Goal: Task Accomplishment & Management: Complete application form

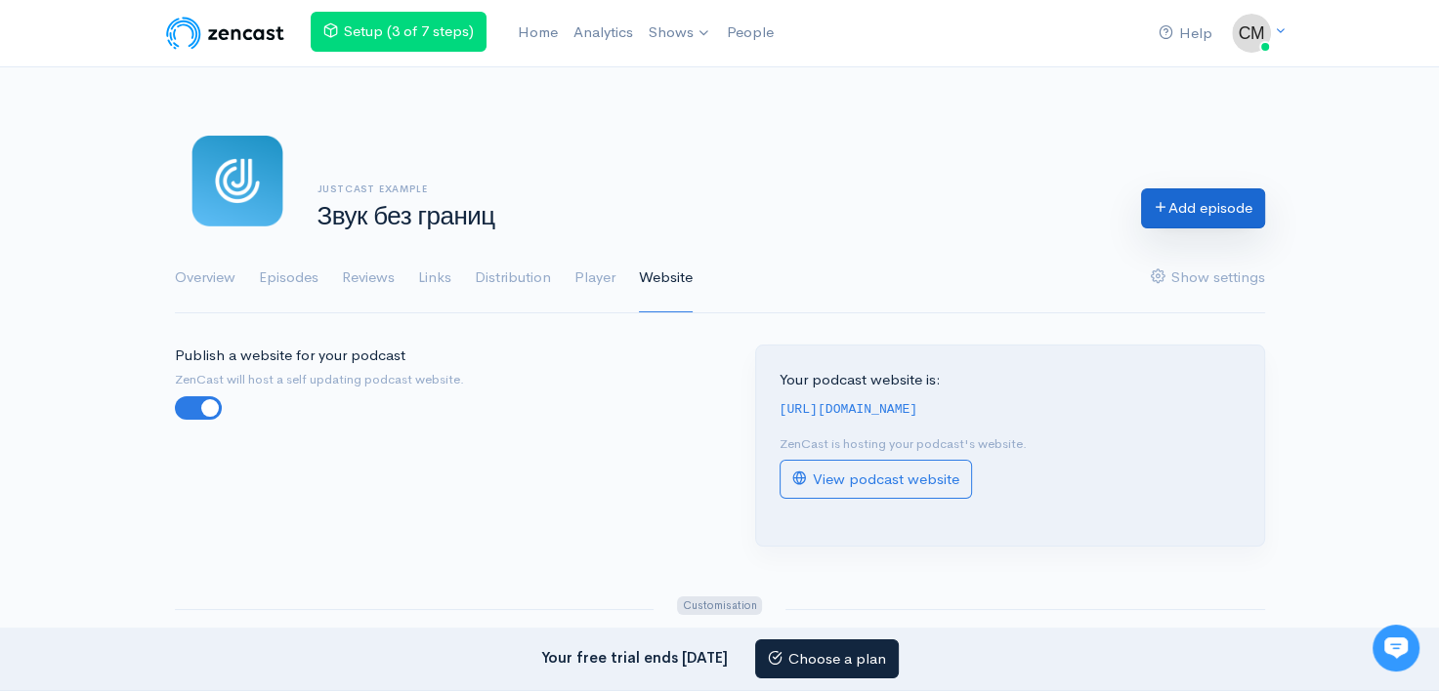
click at [1178, 199] on link "Add episode" at bounding box center [1203, 209] width 124 height 40
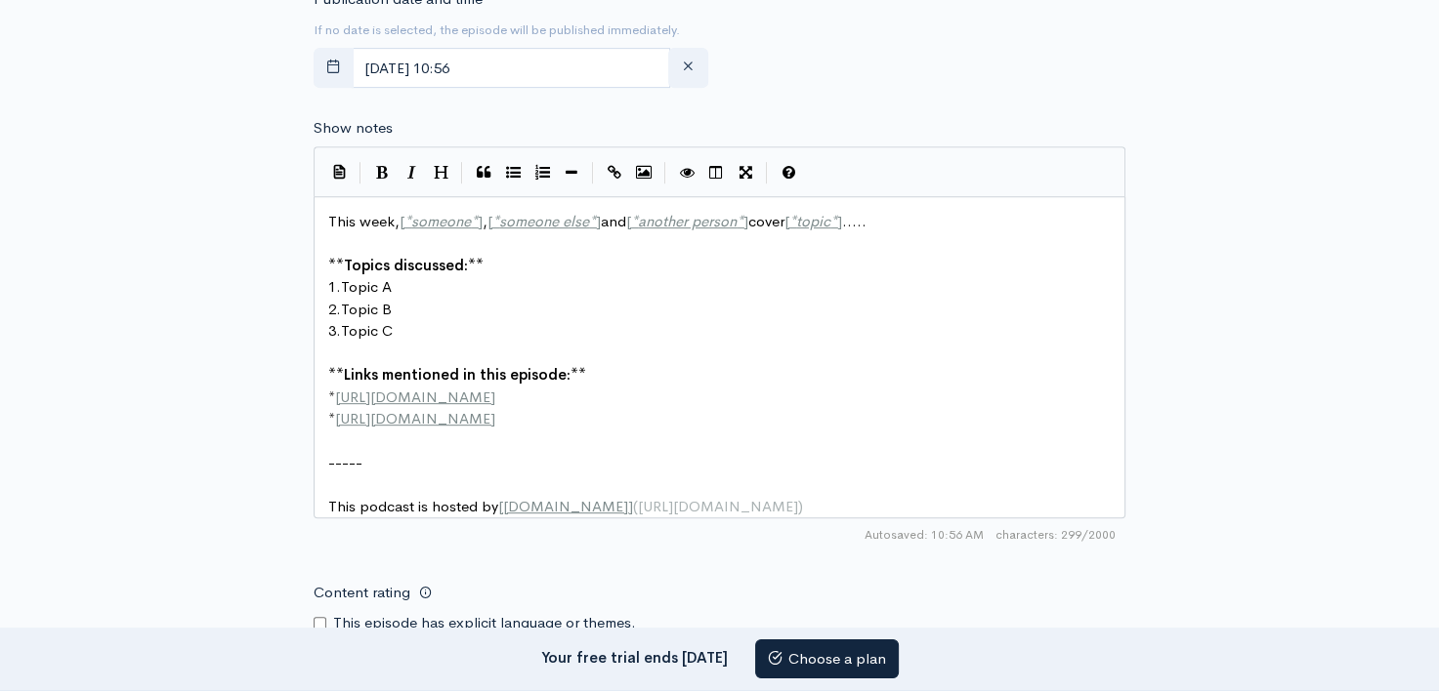
scroll to position [7, 0]
click at [549, 408] on pre "* [URL][DOMAIN_NAME]" at bounding box center [726, 419] width 805 height 22
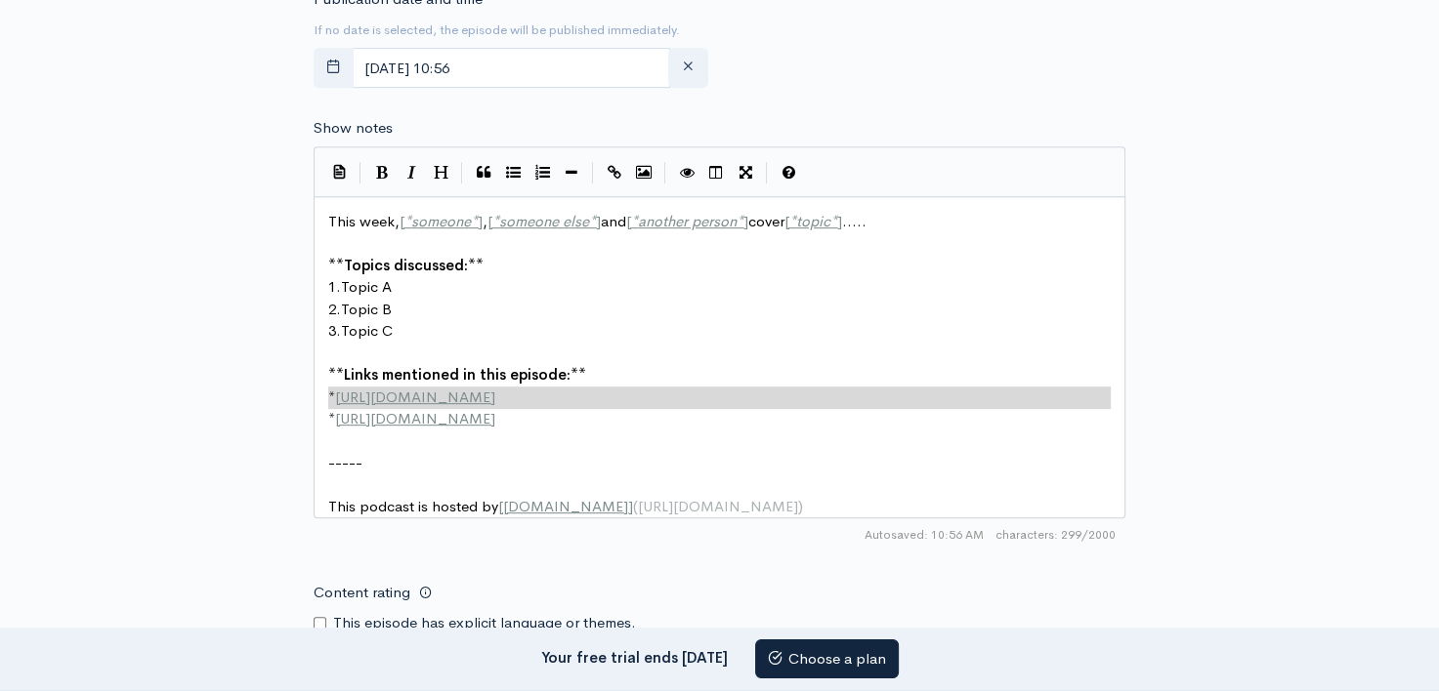
type textarea "This week, [*someone*], [*someone else*] and [*another person*] cover [*topic*]…"
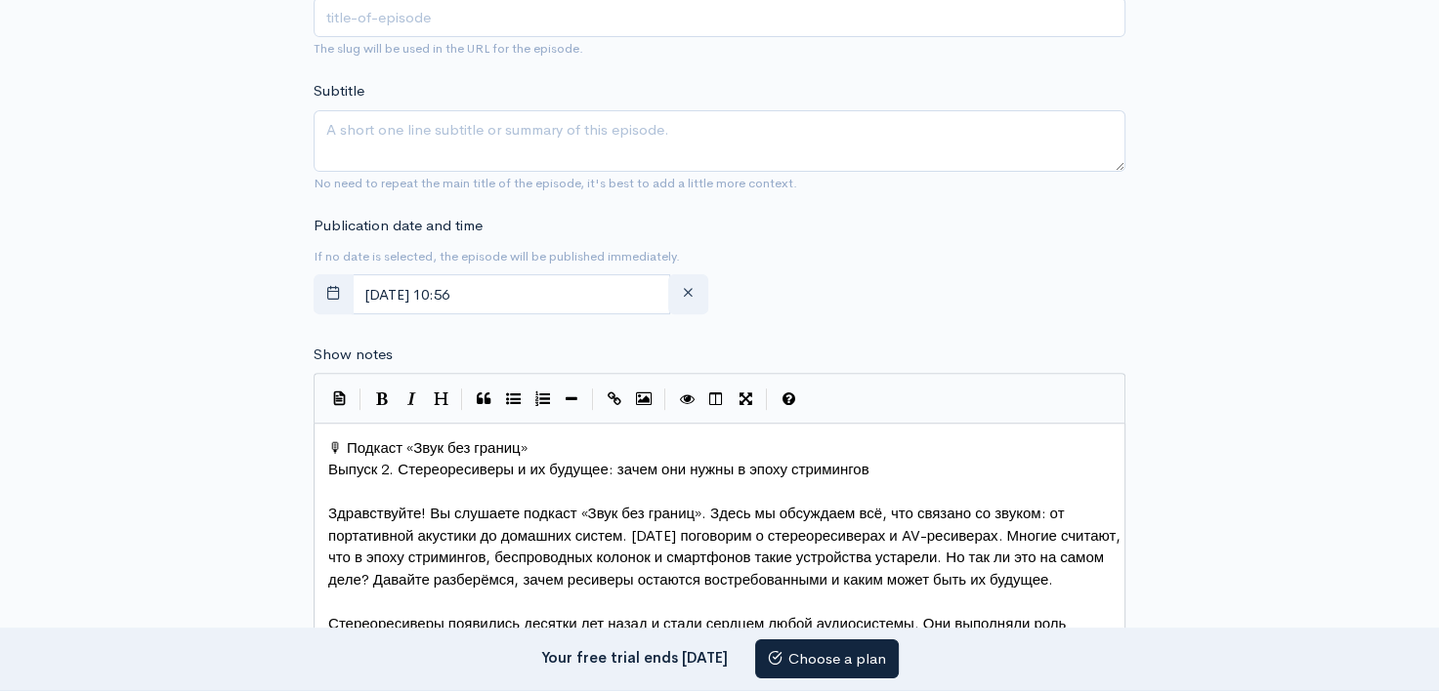
scroll to position [614, 0]
type textarea "Стереоресиверы и их будуще"
drag, startPoint x: 398, startPoint y: 469, endPoint x: 603, endPoint y: 467, distance: 204.1
type textarea "Стереоресиверы и их будущее"
drag, startPoint x: 608, startPoint y: 469, endPoint x: 402, endPoint y: 470, distance: 206.1
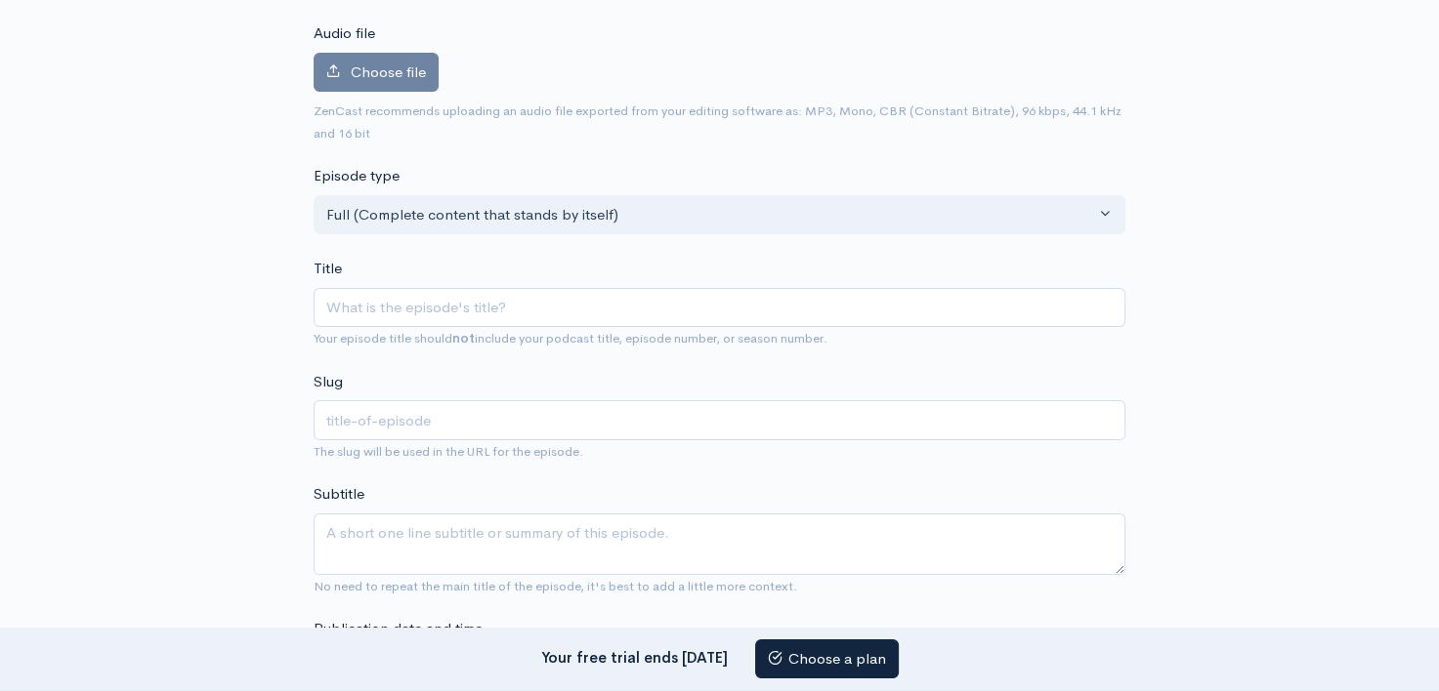
scroll to position [209, 0]
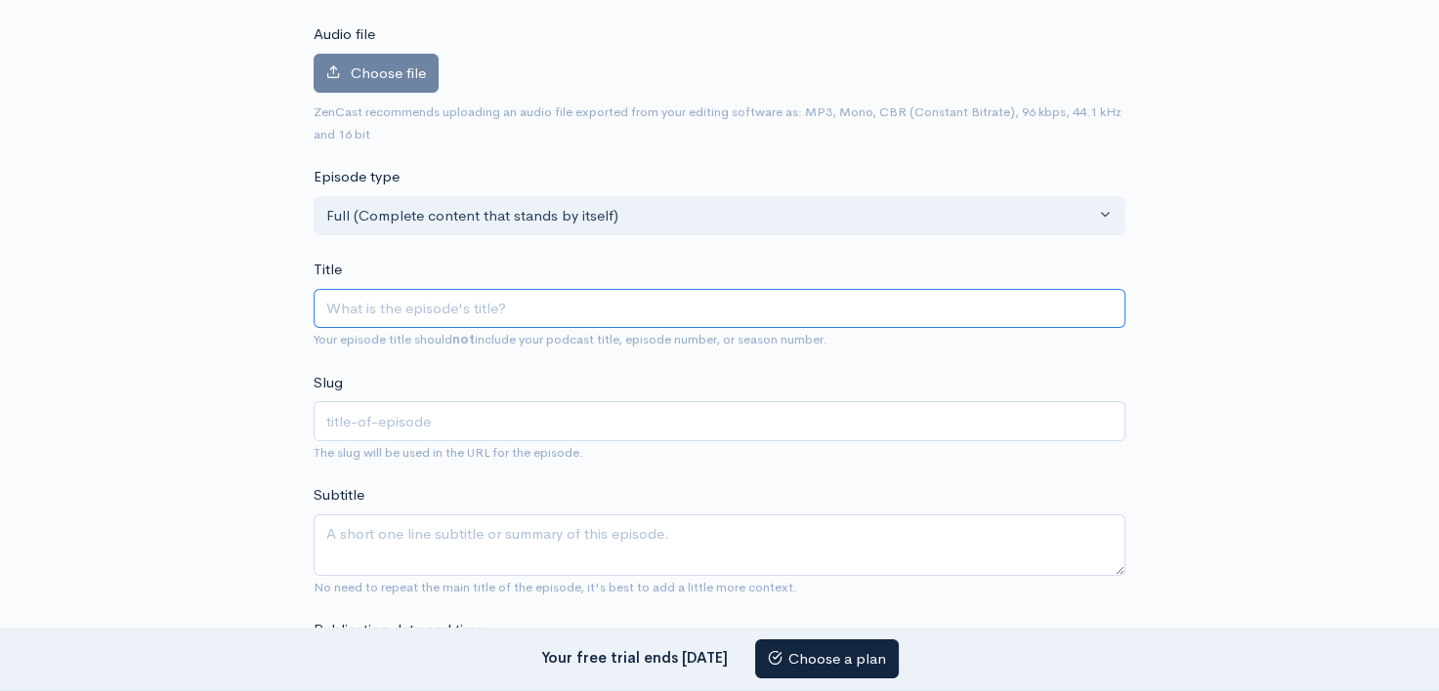
click at [483, 304] on input "Title" at bounding box center [720, 309] width 812 height 40
paste input "Стереоресиверы и их будущее"
type input "Стереоресиверы и их будущее"
type input "stereoresivery-i-ih-budushee"
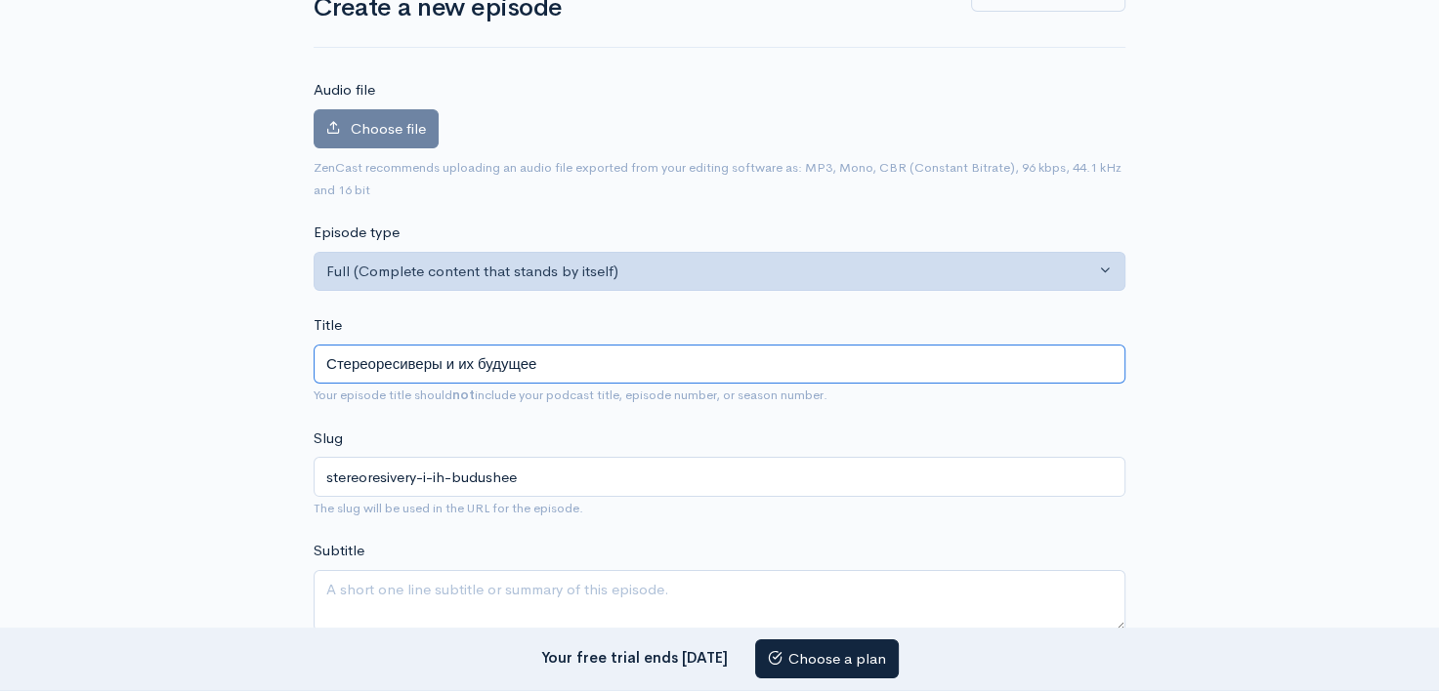
scroll to position [152, 0]
type input "Стереоресиверы и их будущее"
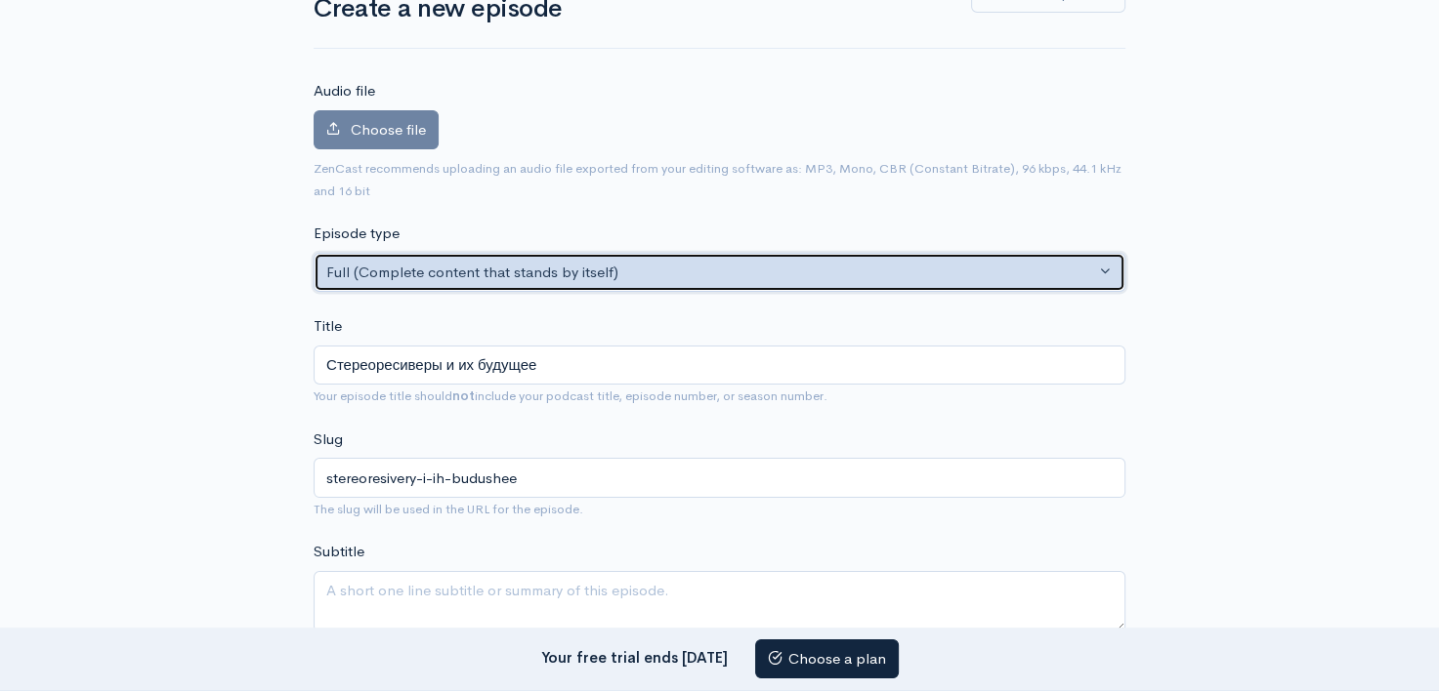
click at [475, 277] on div "Full (Complete content that stands by itself)" at bounding box center [710, 273] width 769 height 22
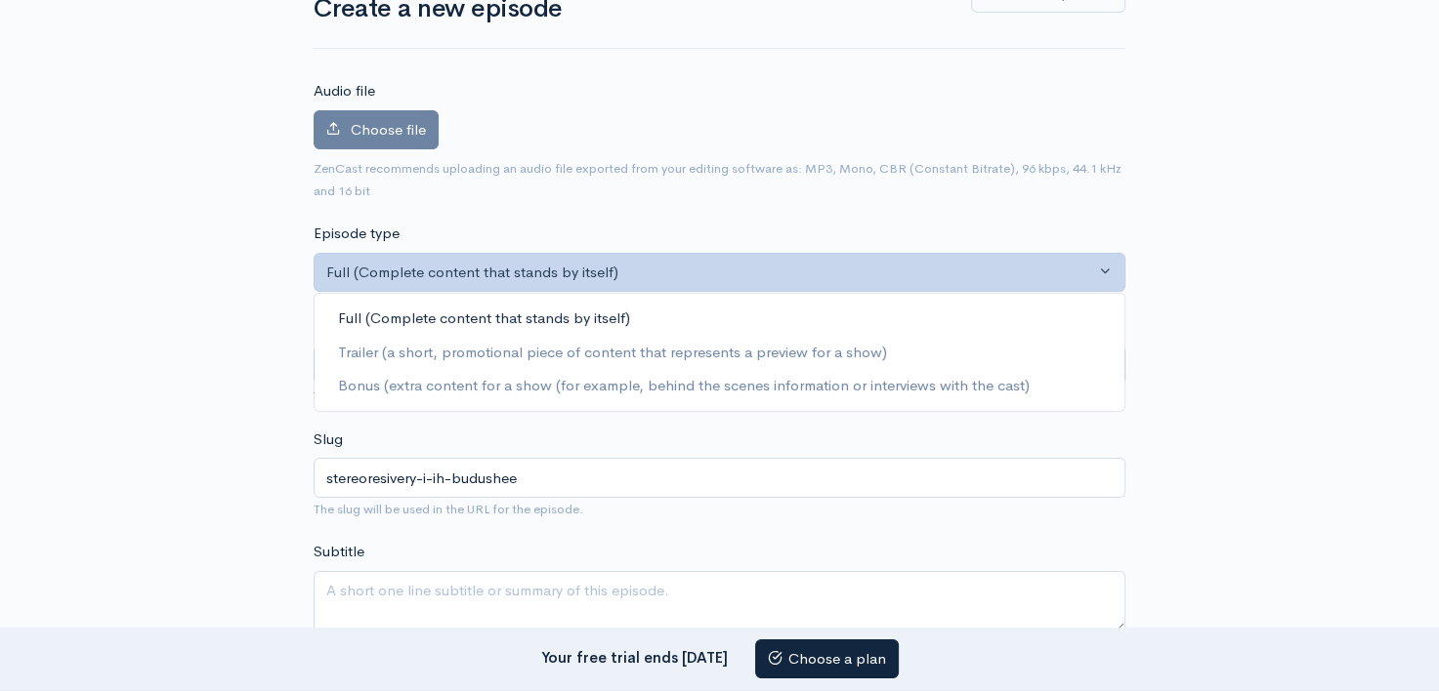
click at [469, 309] on span "Full (Complete content that stands by itself)" at bounding box center [484, 319] width 292 height 22
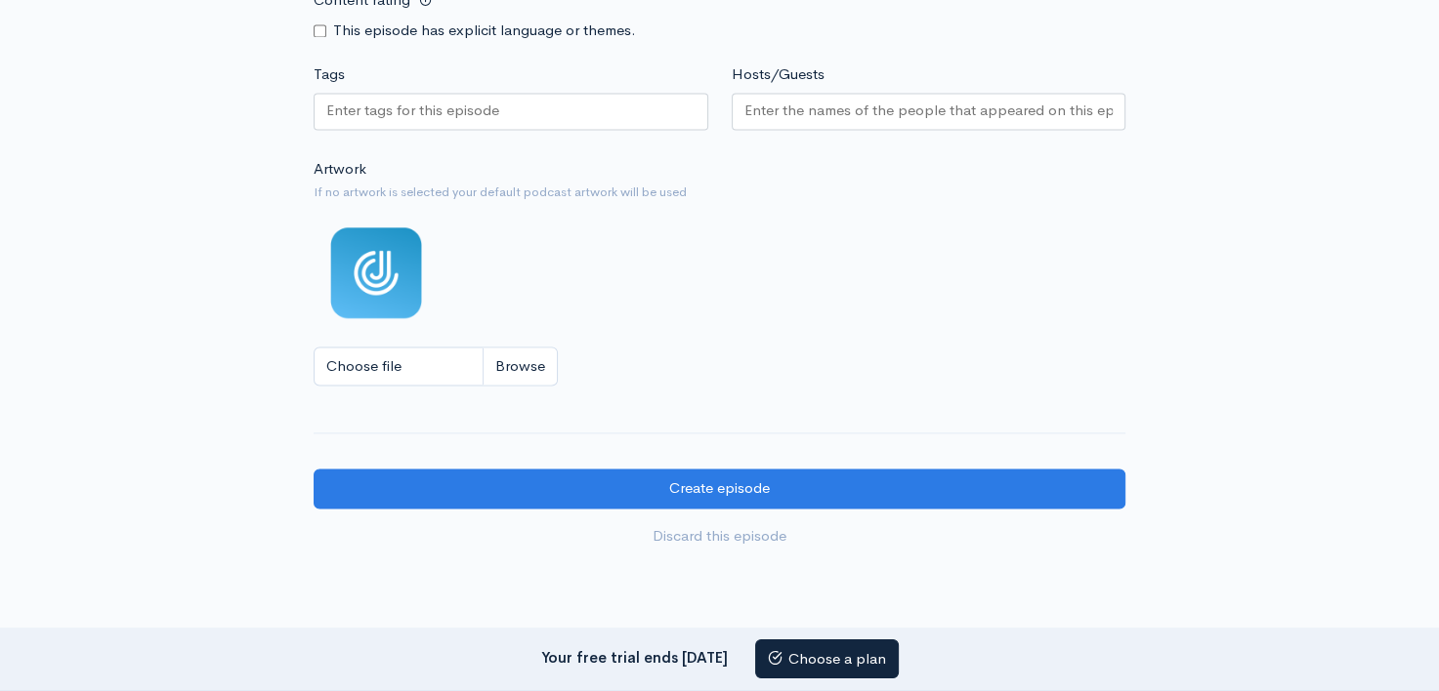
scroll to position [2709, 0]
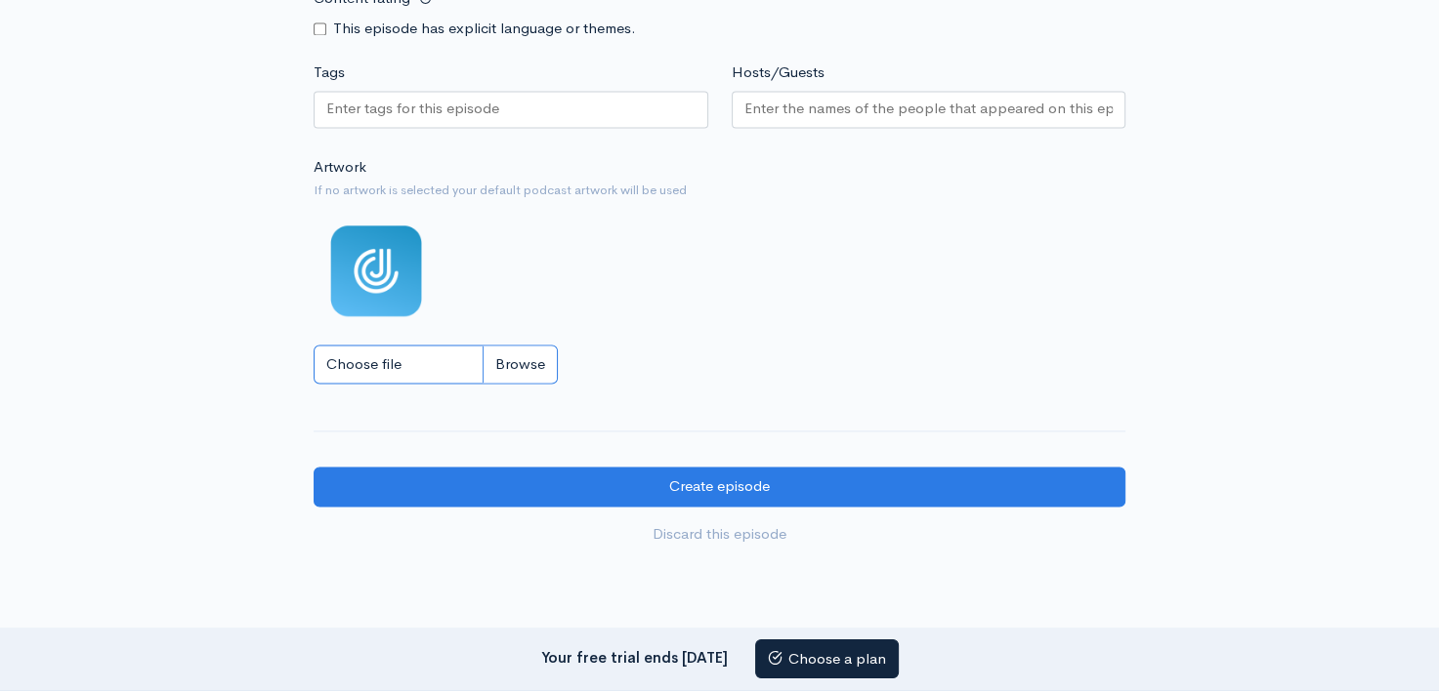
click at [535, 379] on input "Choose file" at bounding box center [436, 365] width 244 height 40
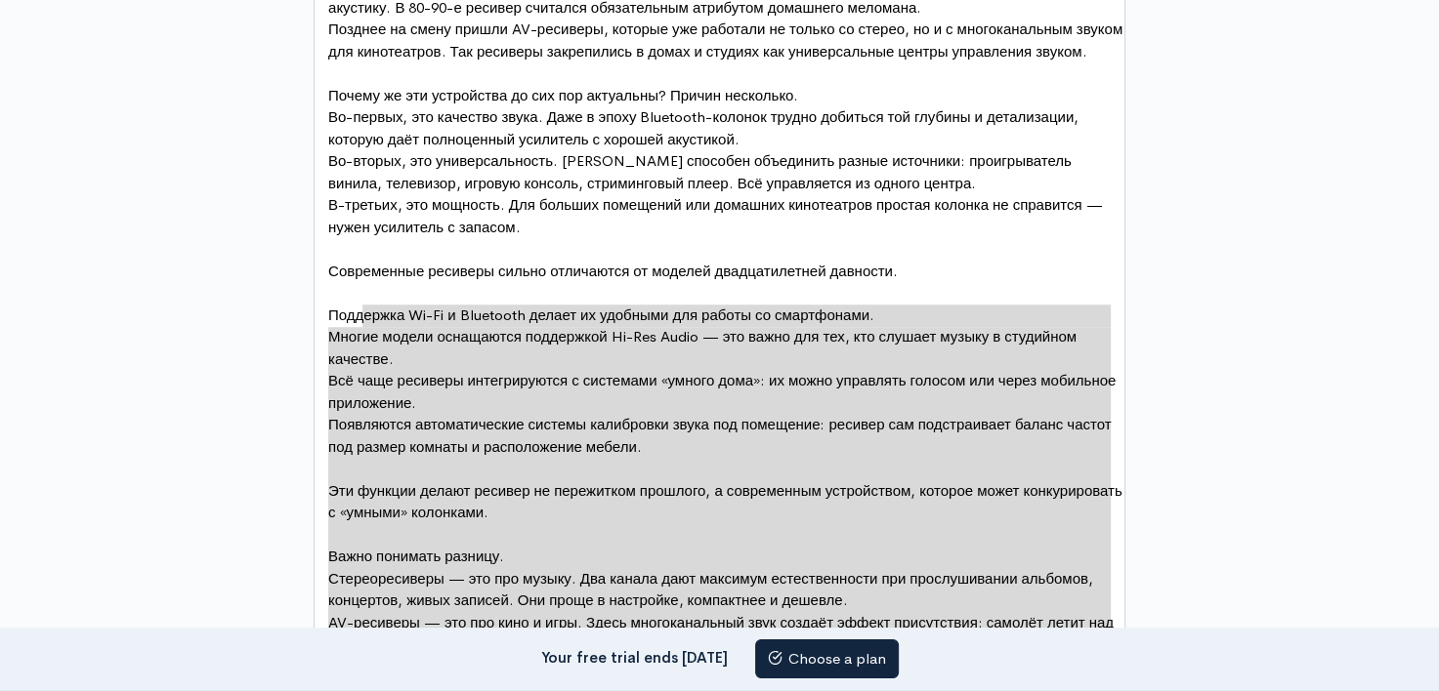
scroll to position [0, 0]
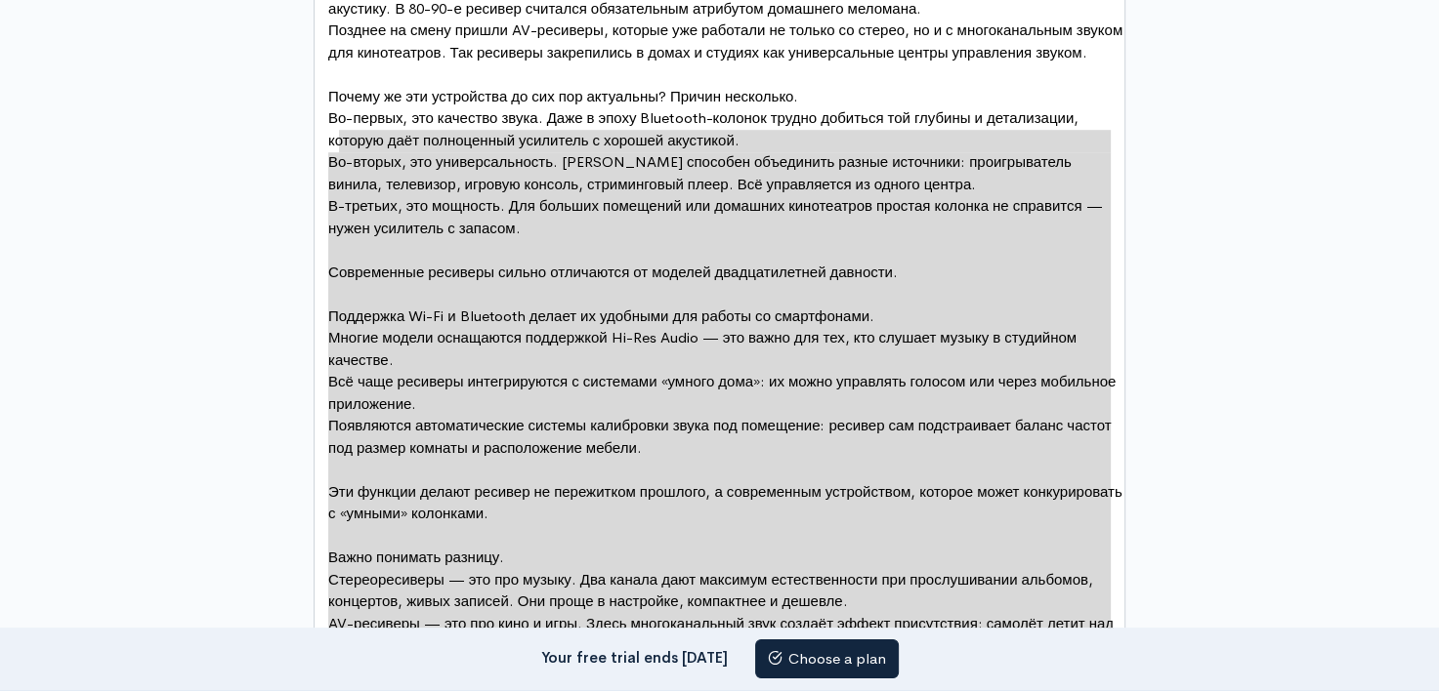
type textarea "Loremi do sit ametconsec ad eli sed doeiusmod? Tempor incididun. Ut-labore, etd…"
drag, startPoint x: 957, startPoint y: 417, endPoint x: 332, endPoint y: 135, distance: 685.9
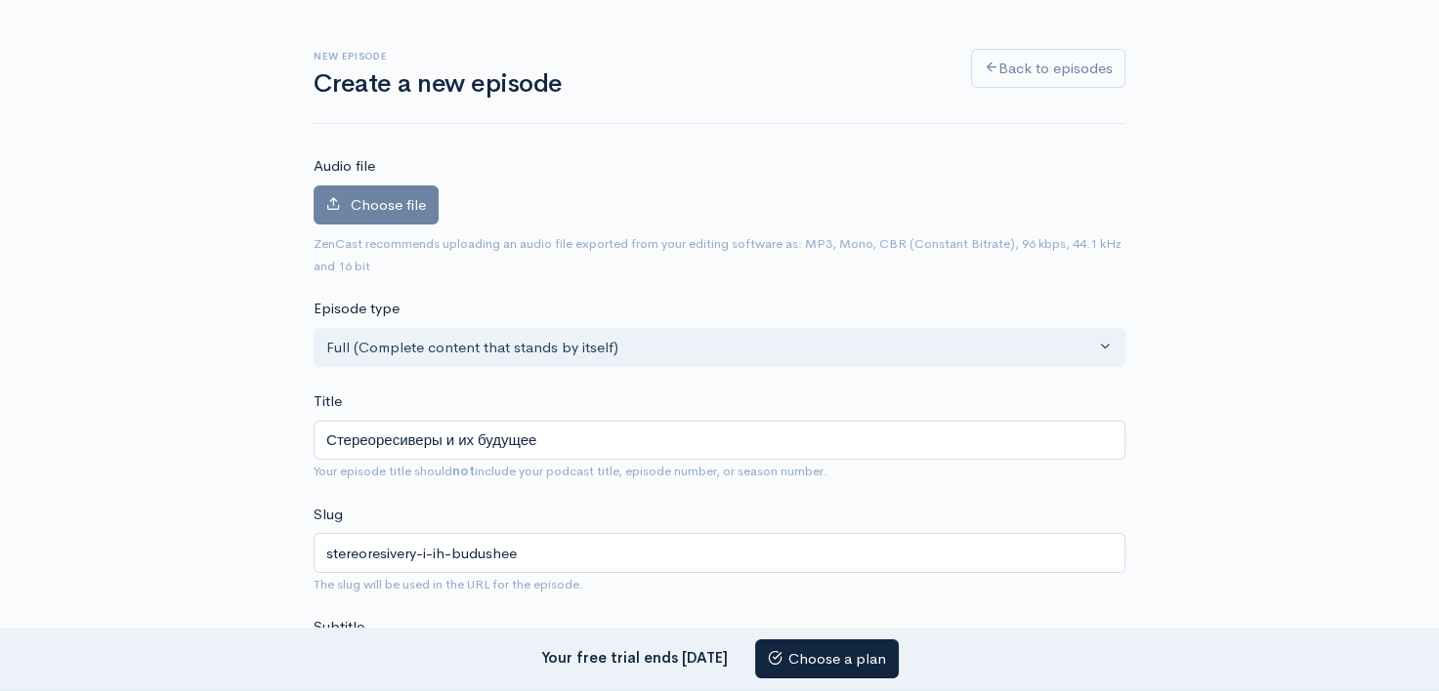
scroll to position [55, 0]
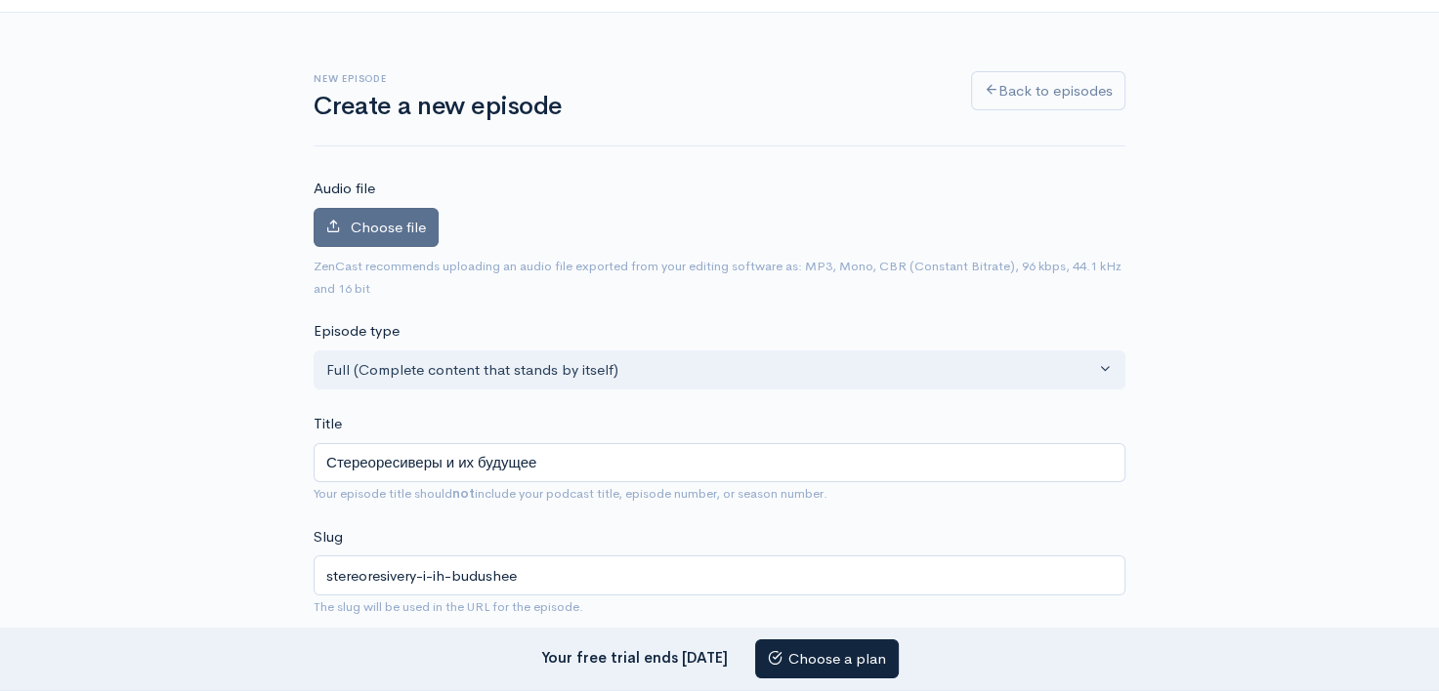
click at [354, 223] on span "Choose file" at bounding box center [388, 227] width 75 height 19
click at [0, 0] on input "Choose file" at bounding box center [0, 0] width 0 height 0
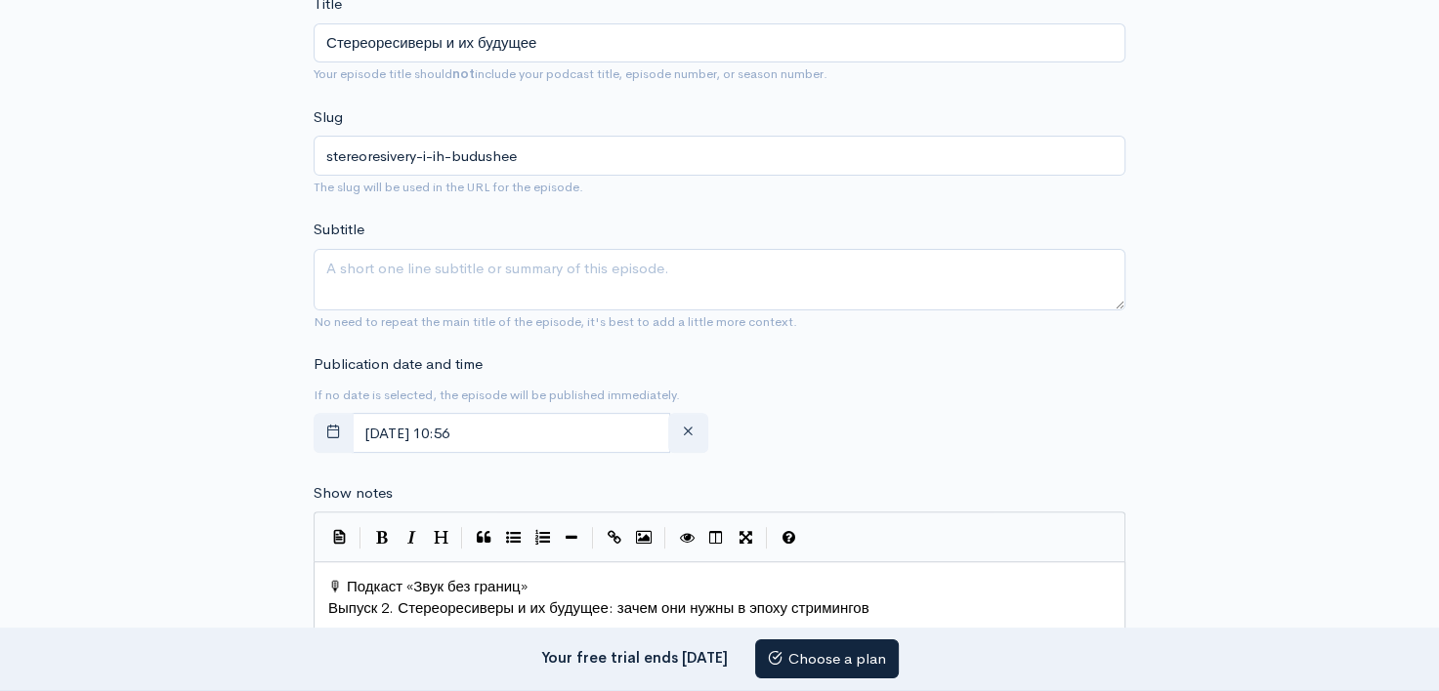
scroll to position [543, 0]
click at [531, 428] on input "[DATE] 10:56" at bounding box center [511, 430] width 318 height 40
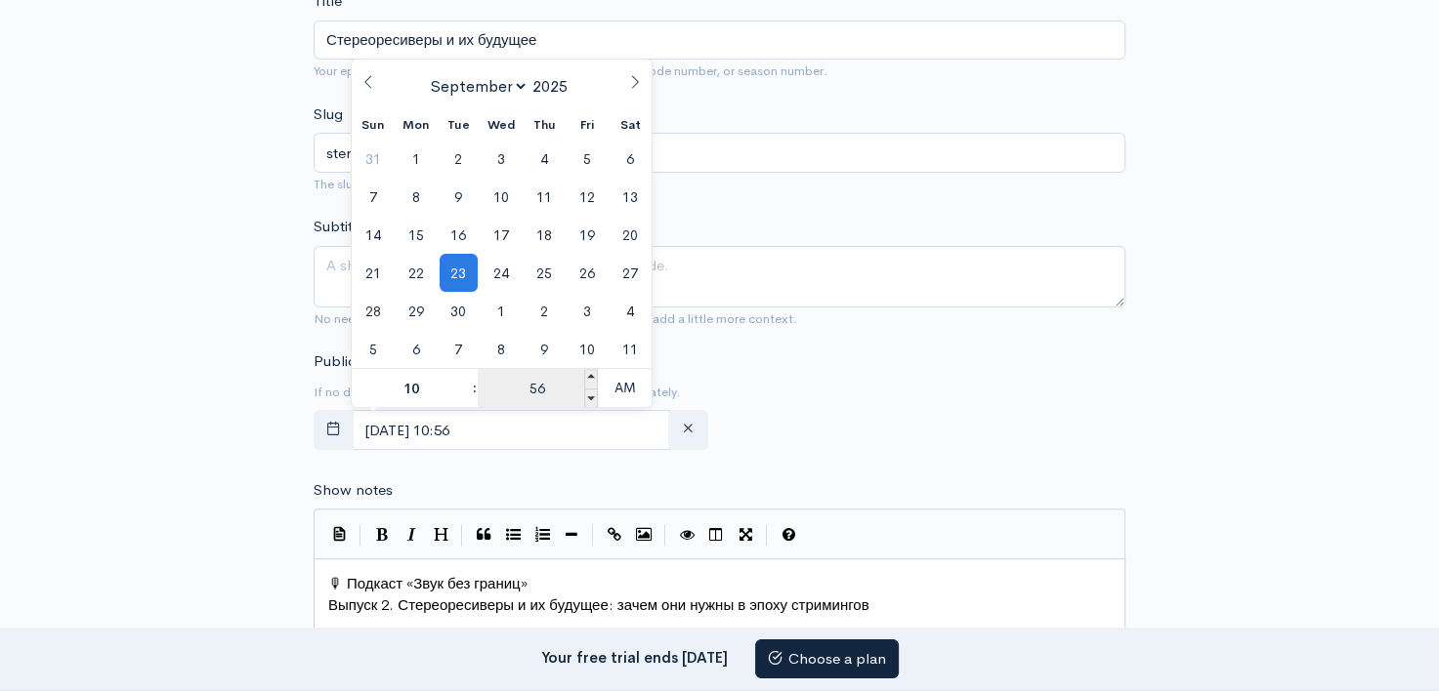
click at [541, 389] on input "56" at bounding box center [538, 388] width 120 height 39
type input "59"
type input "[DATE] 10:59"
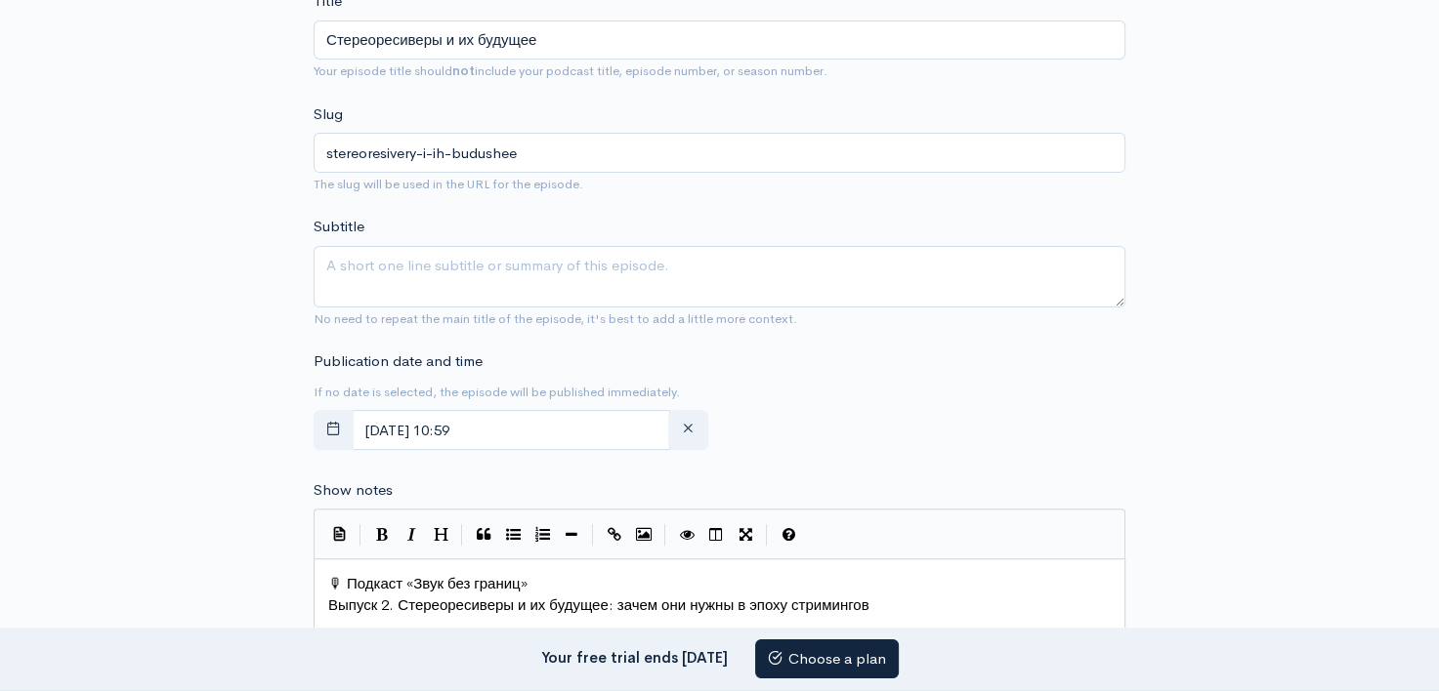
click at [1111, 389] on div "Publication date and time If no date is selected, the episode will be published…" at bounding box center [719, 404] width 835 height 107
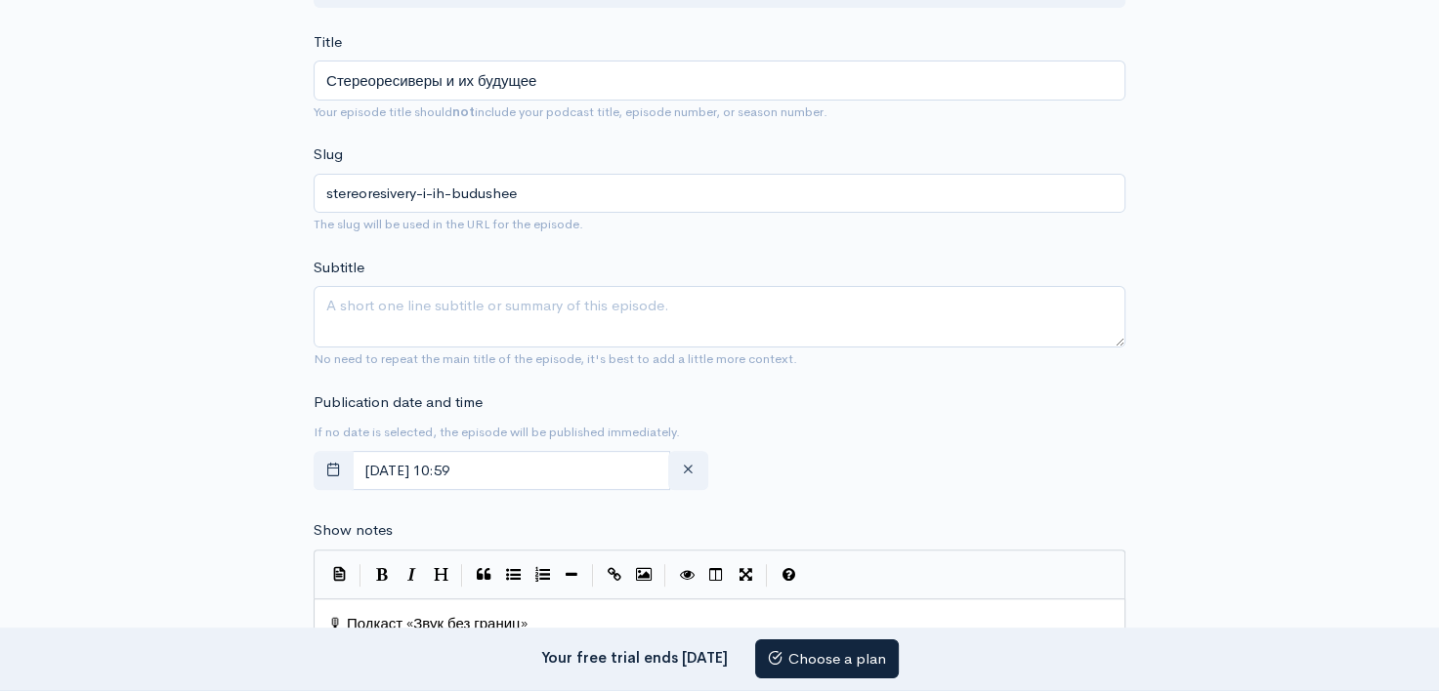
scroll to position [555, 0]
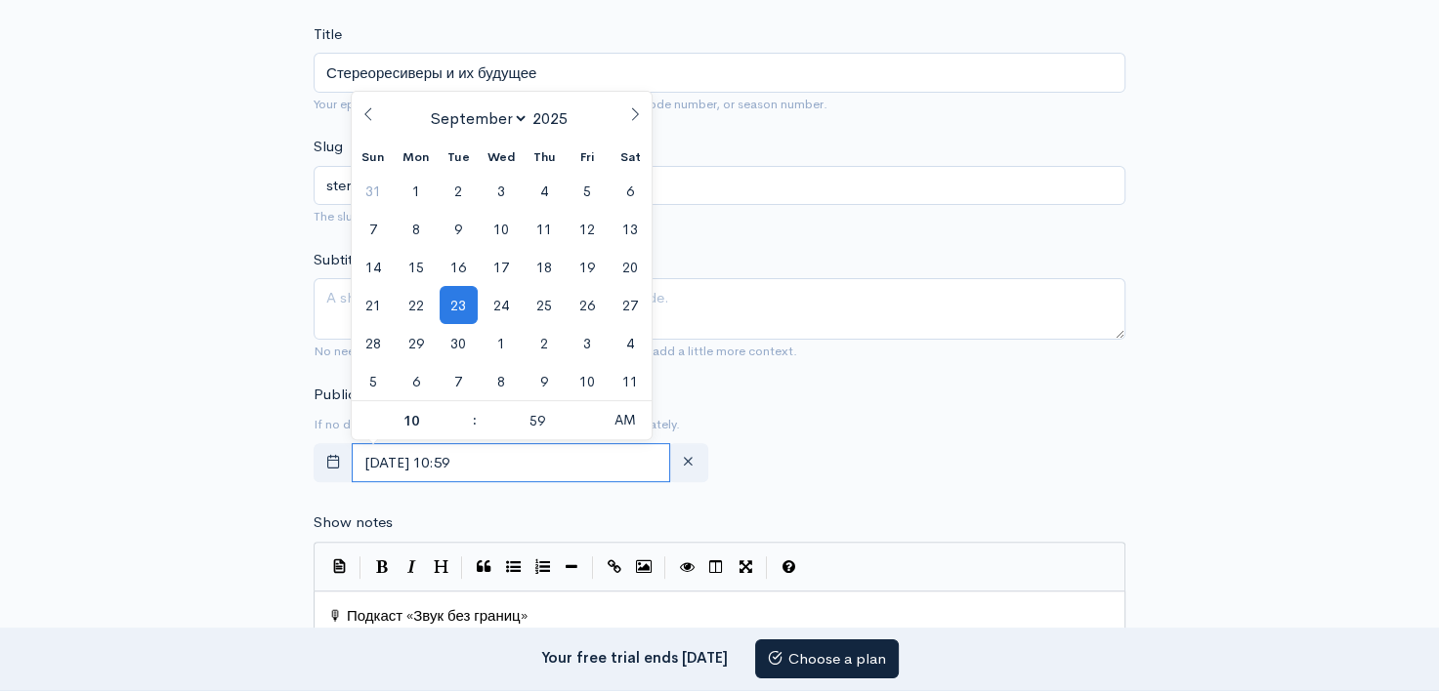
click at [535, 459] on input "[DATE] 10:59" at bounding box center [511, 463] width 318 height 40
drag, startPoint x: 535, startPoint y: 459, endPoint x: 538, endPoint y: 423, distance: 36.3
click at [538, 423] on input "59" at bounding box center [538, 420] width 120 height 39
type input "58"
type input "[DATE] 10:58"
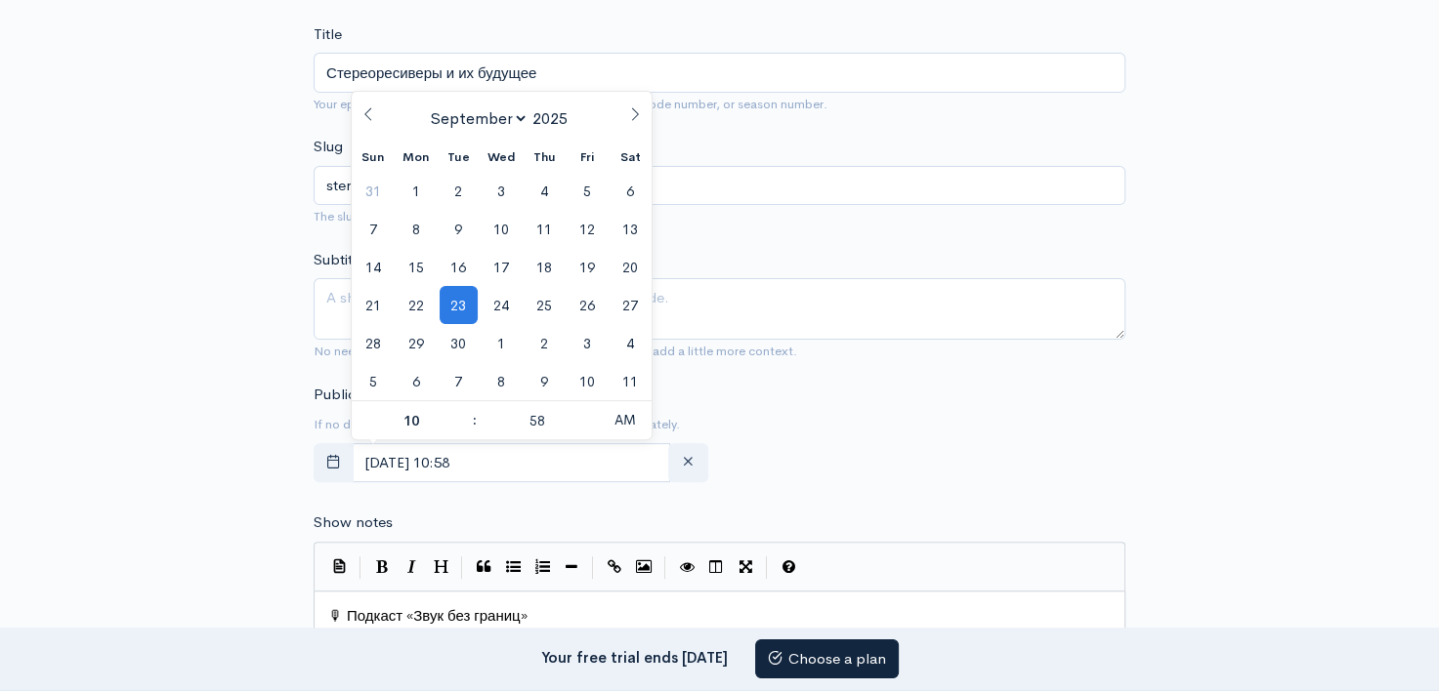
click at [1291, 398] on div "New episode Create a new episode Back to episodes Audio file Choose file mix_6m…" at bounding box center [719, 628] width 1439 height 2231
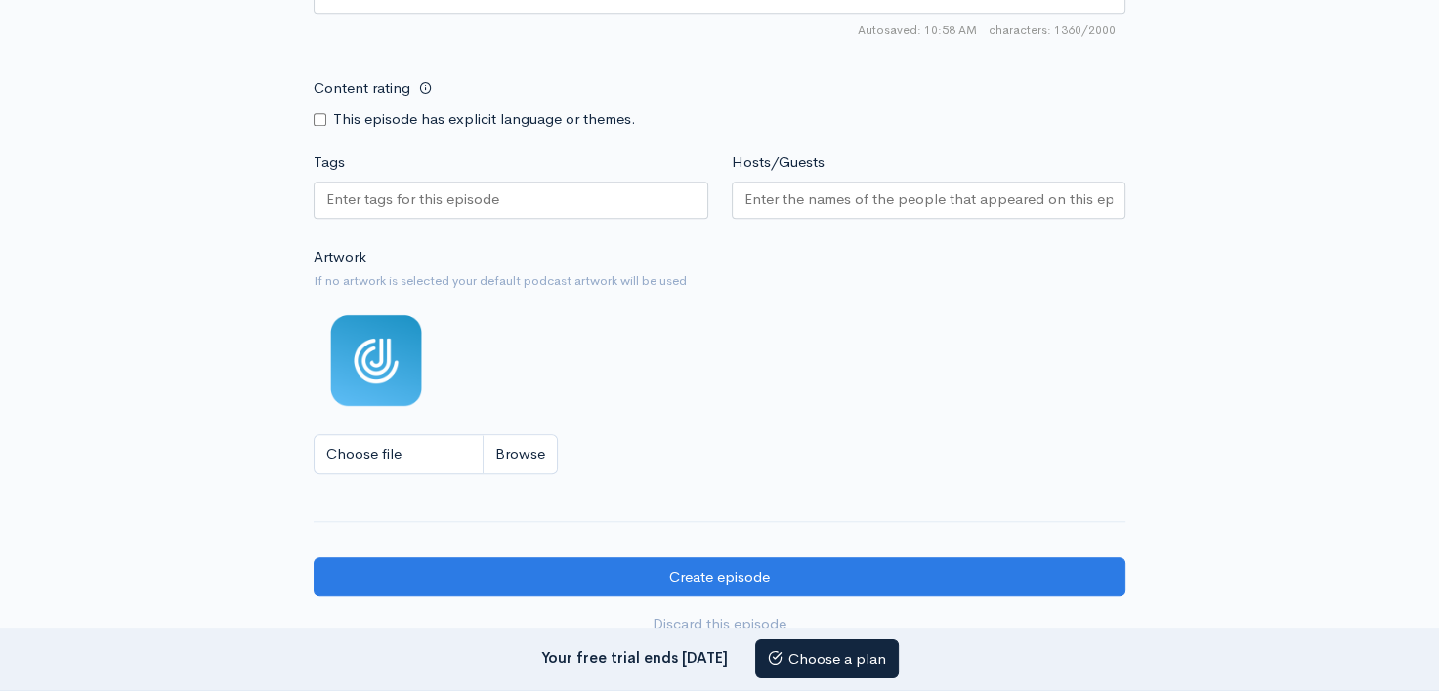
scroll to position [1632, 0]
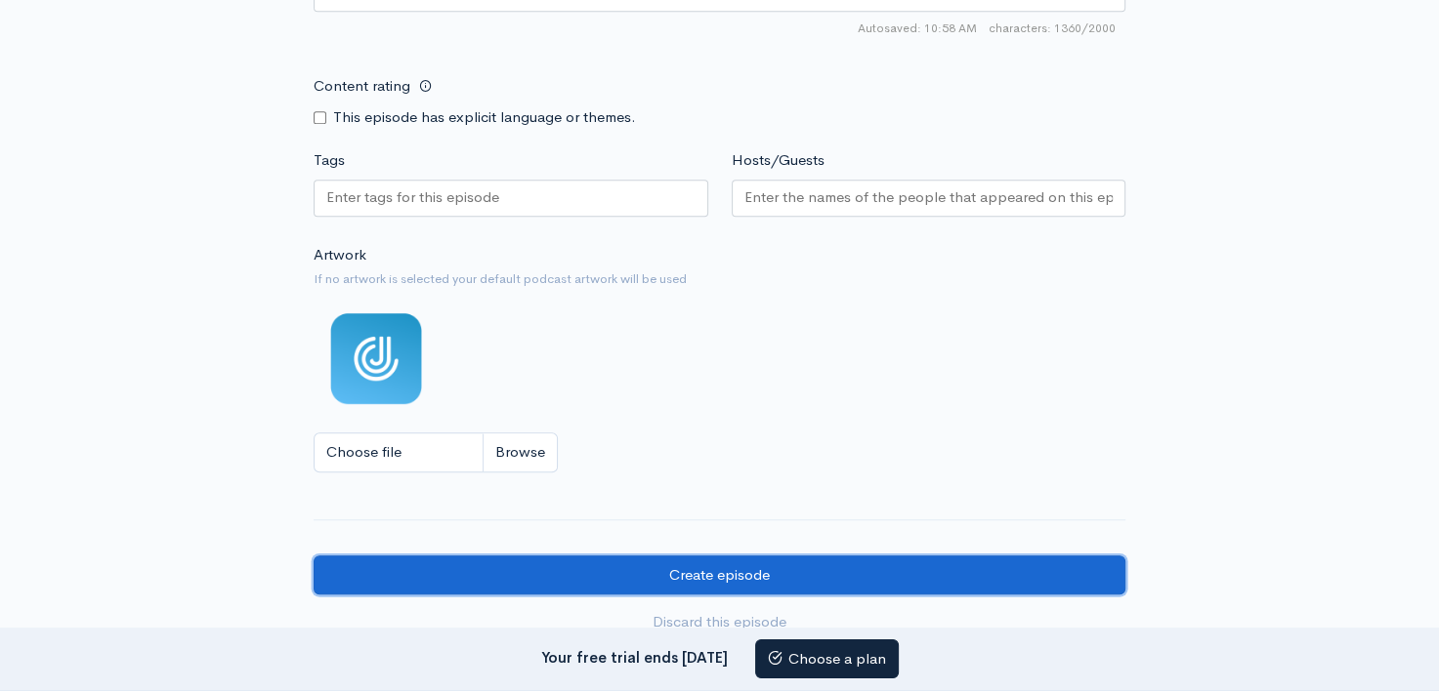
click at [729, 573] on input "Create episode" at bounding box center [720, 576] width 812 height 40
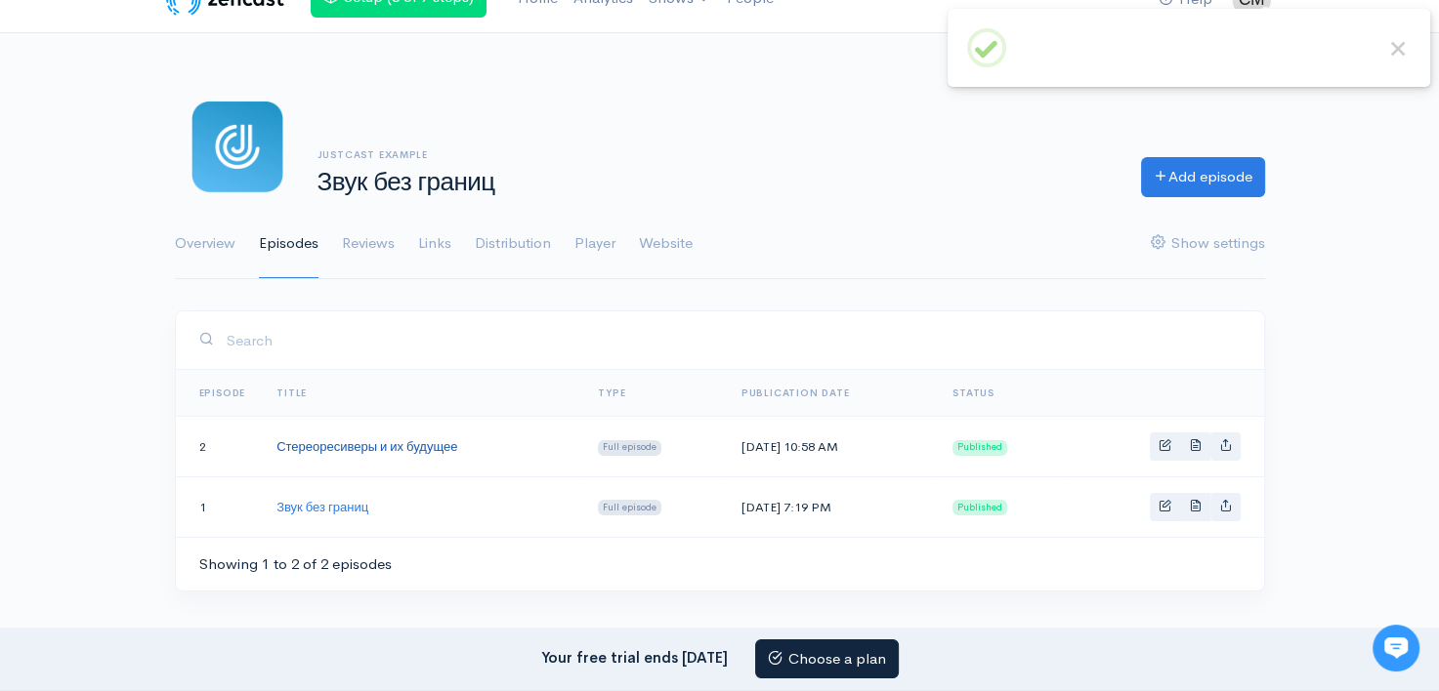
click at [389, 444] on link "Стереоресиверы и их будущее" at bounding box center [366, 447] width 181 height 17
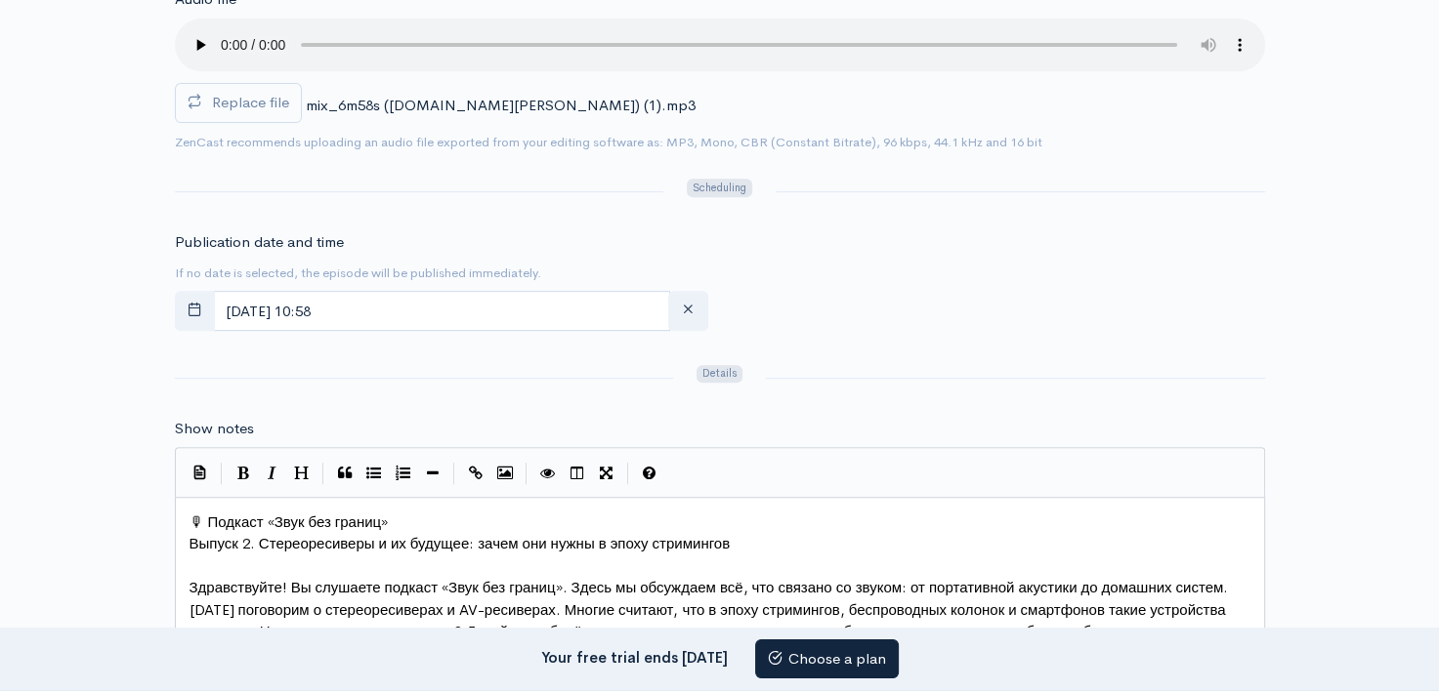
scroll to position [486, 0]
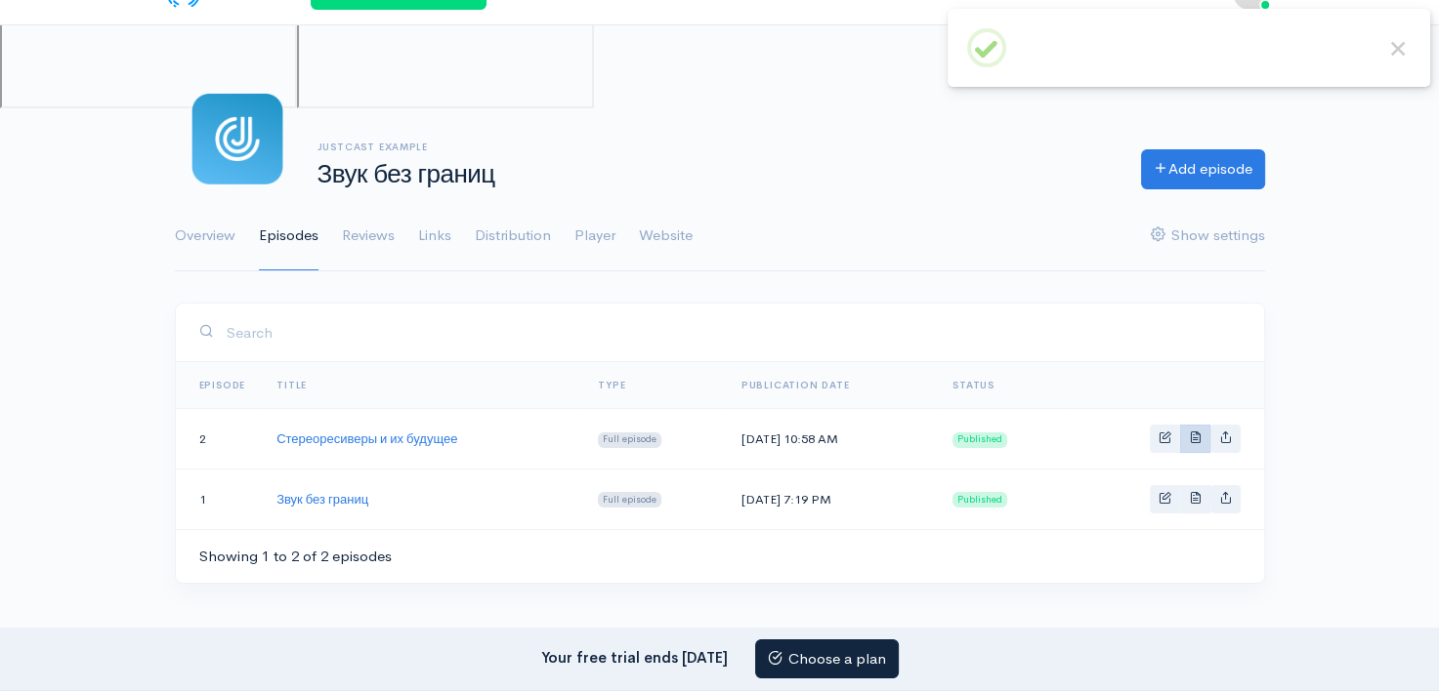
scroll to position [43, 0]
click at [1221, 436] on icon "Basic example" at bounding box center [1225, 436] width 13 height 13
type input "https://zvuk-bez-granic.zencast.website/episodes/stereoresivery-i-ih-budushee"
type input "https://media.zencast.fm/zvuk-bez-granic/07816c1a-8e93-4e46-b2bb-177f0620180d.m…"
type input "<iframe src='https://share.zencast.fm/embed/episode/07816c1a-8e93-4e46-b2bb-177…"
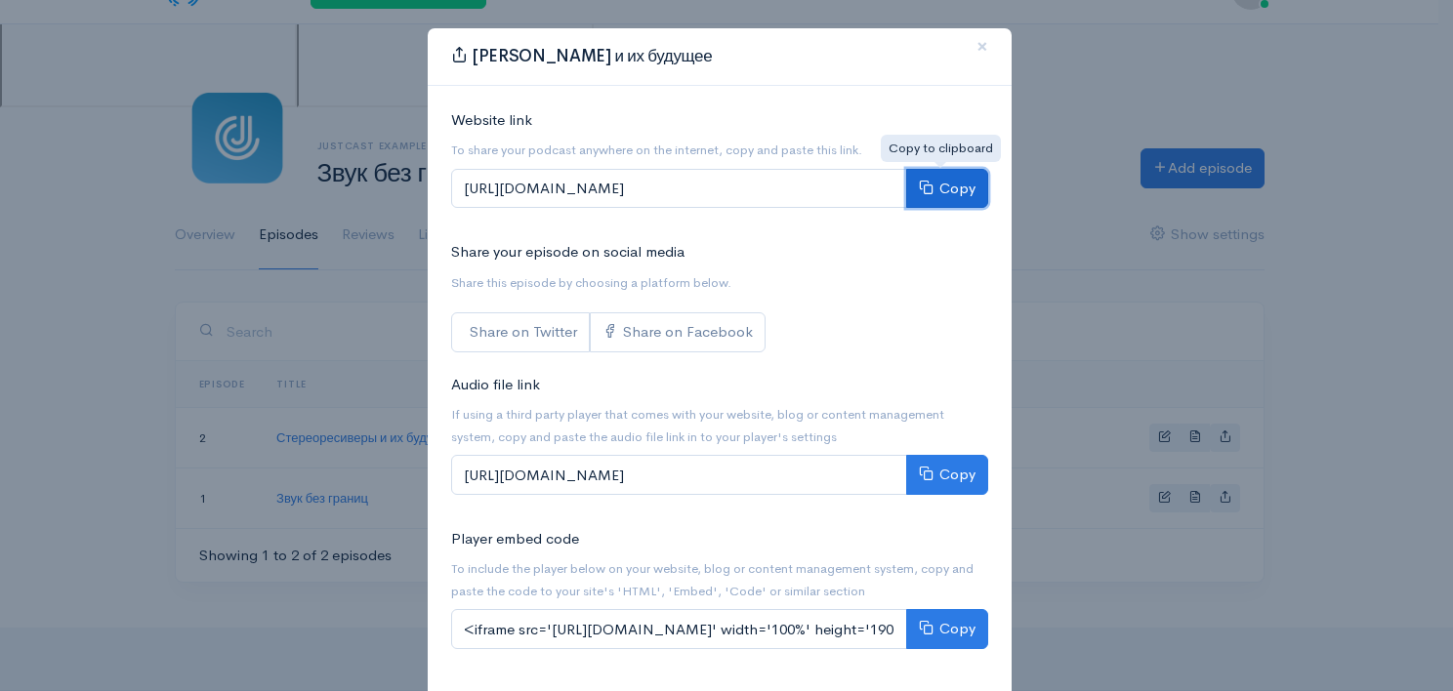
click at [941, 188] on button "Copy" at bounding box center [947, 189] width 82 height 40
click at [1195, 127] on div "Share Стереоресиверы и их будущее × Website link To share your podcast anywhere…" at bounding box center [726, 345] width 1453 height 691
